Goal: Navigation & Orientation: Find specific page/section

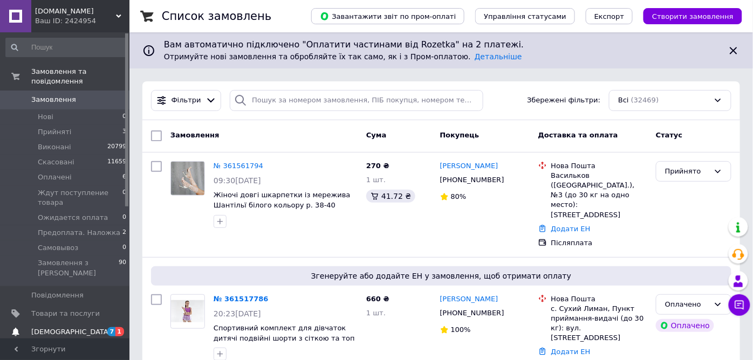
click at [65, 323] on link "[DEMOGRAPHIC_DATA] 7 1" at bounding box center [66, 332] width 133 height 18
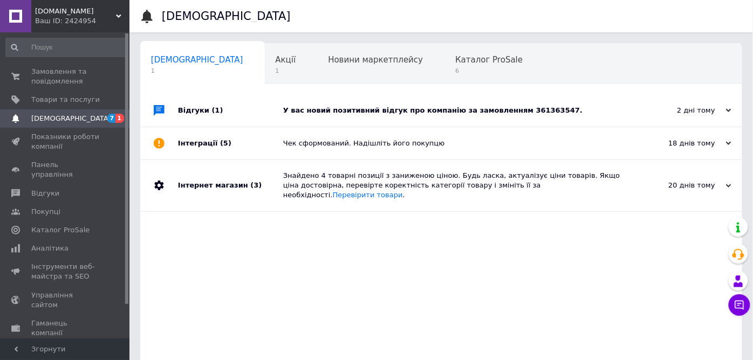
click at [322, 104] on div "У вас новий позитивний відгук про компанію за замовленням 361363547." at bounding box center [453, 110] width 340 height 32
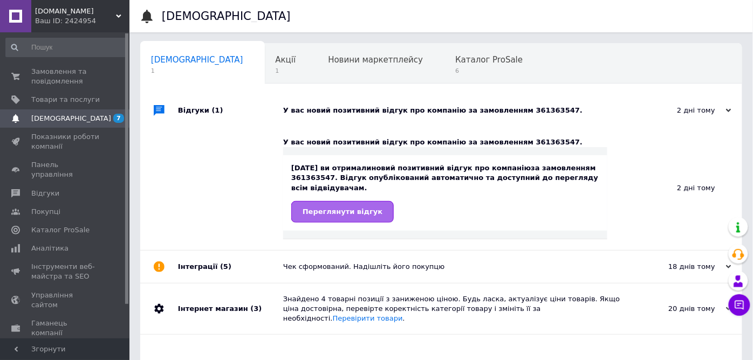
click at [333, 209] on span "Переглянути відгук" at bounding box center [343, 212] width 80 height 8
click at [265, 79] on div "Акції 1" at bounding box center [291, 64] width 53 height 41
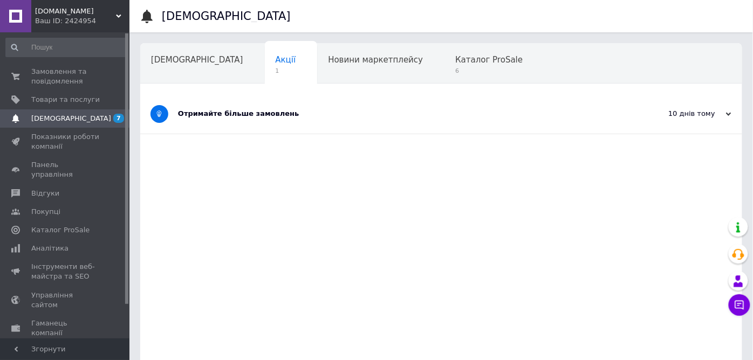
click at [249, 117] on div "Отримайте більше замовлень" at bounding box center [401, 114] width 446 height 10
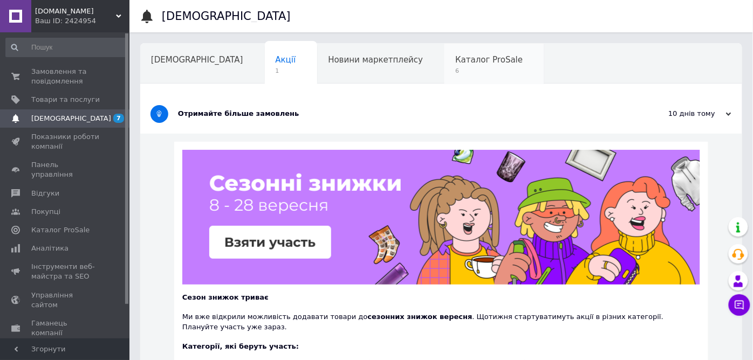
click at [445, 76] on div "Каталог ProSale 6" at bounding box center [495, 64] width 100 height 41
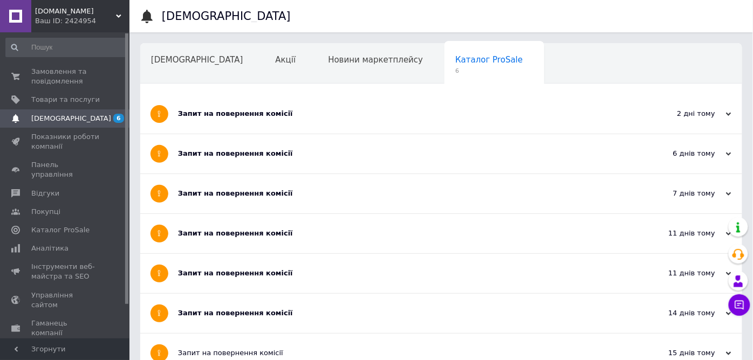
click at [244, 315] on div "Запит на повернення комісії" at bounding box center [401, 314] width 446 height 10
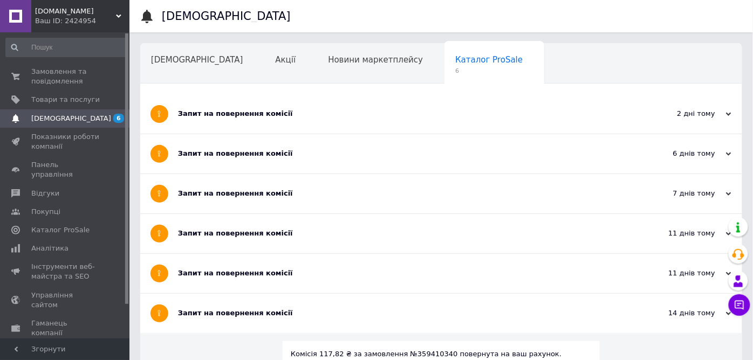
click at [243, 274] on div "Запит на повернення комісії" at bounding box center [401, 274] width 446 height 10
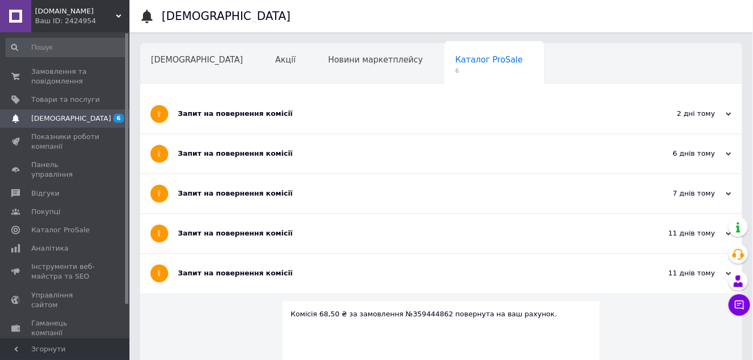
click at [255, 232] on div "Запит на повернення комісії" at bounding box center [401, 234] width 446 height 10
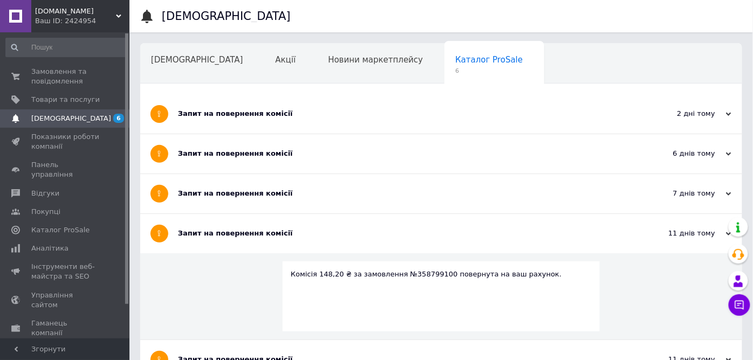
click at [269, 187] on div "Запит на повернення комісії" at bounding box center [401, 193] width 446 height 39
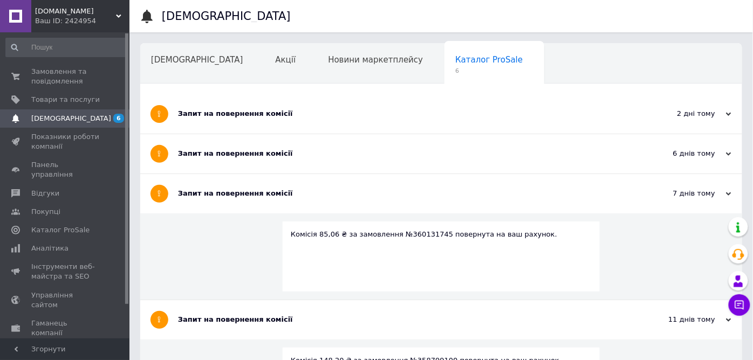
click at [278, 147] on div "Запит на повернення комісії" at bounding box center [401, 153] width 446 height 39
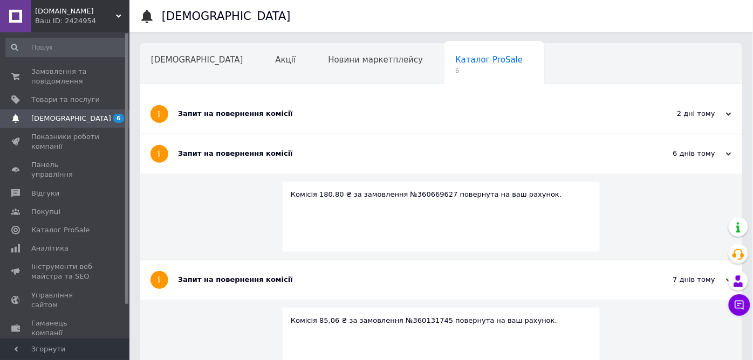
click at [288, 106] on div "Запит на повернення комісії" at bounding box center [401, 113] width 446 height 39
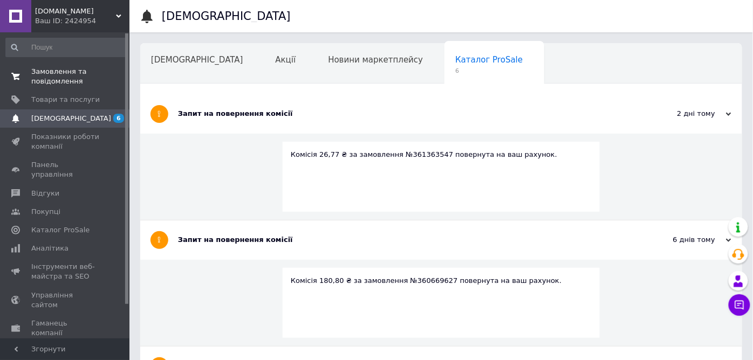
click at [70, 85] on span "Замовлення та повідомлення" at bounding box center [65, 76] width 69 height 19
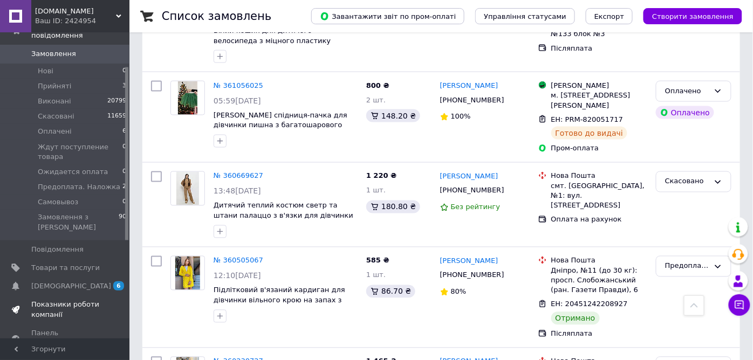
scroll to position [60, 0]
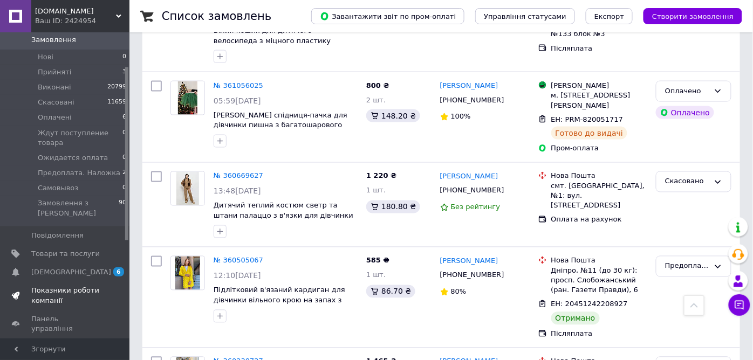
click at [73, 286] on span "Показники роботи компанії" at bounding box center [65, 295] width 69 height 19
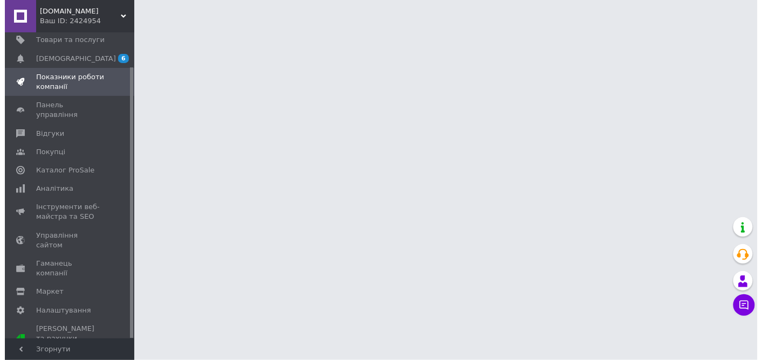
scroll to position [39, 0]
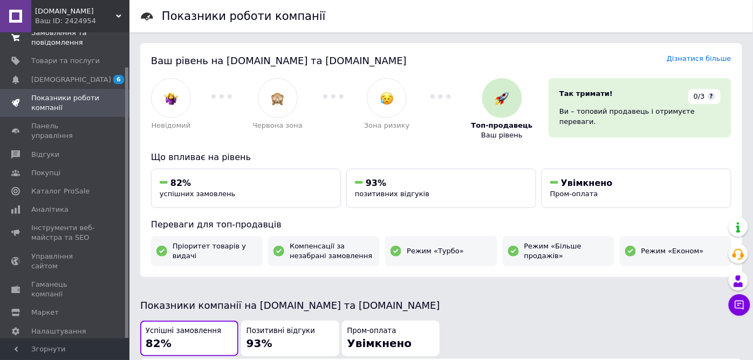
click at [73, 46] on span "Замовлення та повідомлення" at bounding box center [65, 37] width 69 height 19
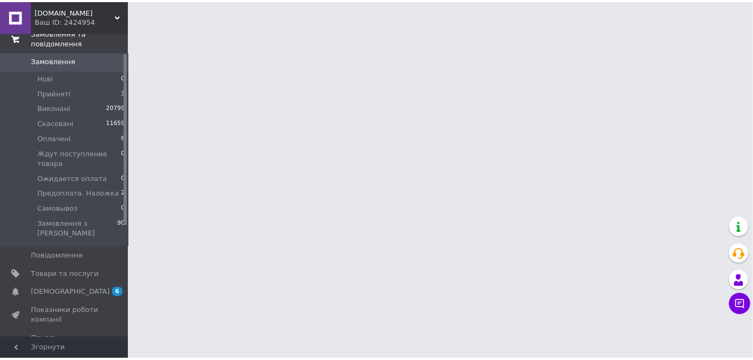
scroll to position [34, 0]
